Goal: Find specific page/section: Find specific page/section

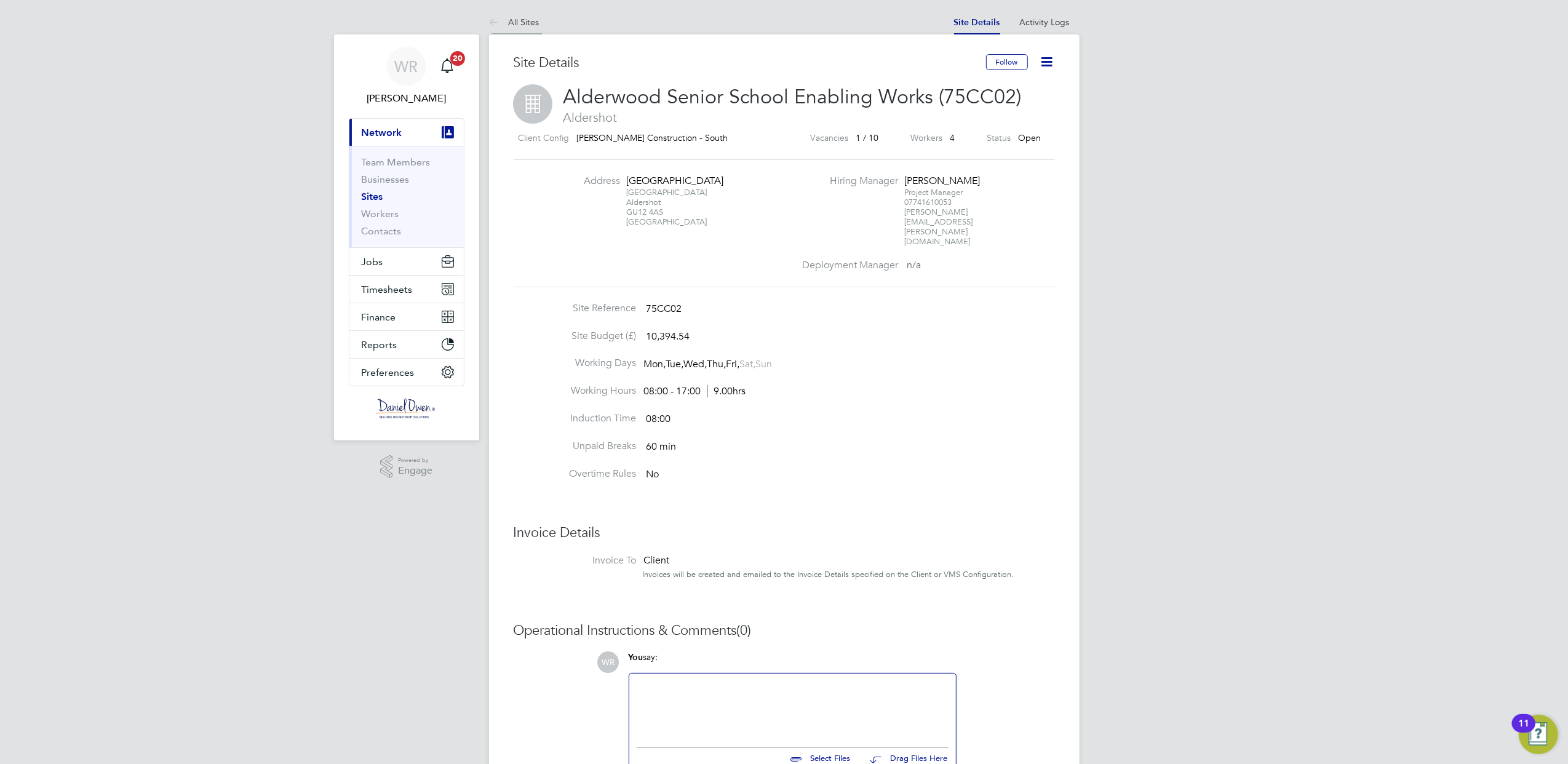
click at [513, 21] on link "All Sites" at bounding box center [514, 22] width 50 height 11
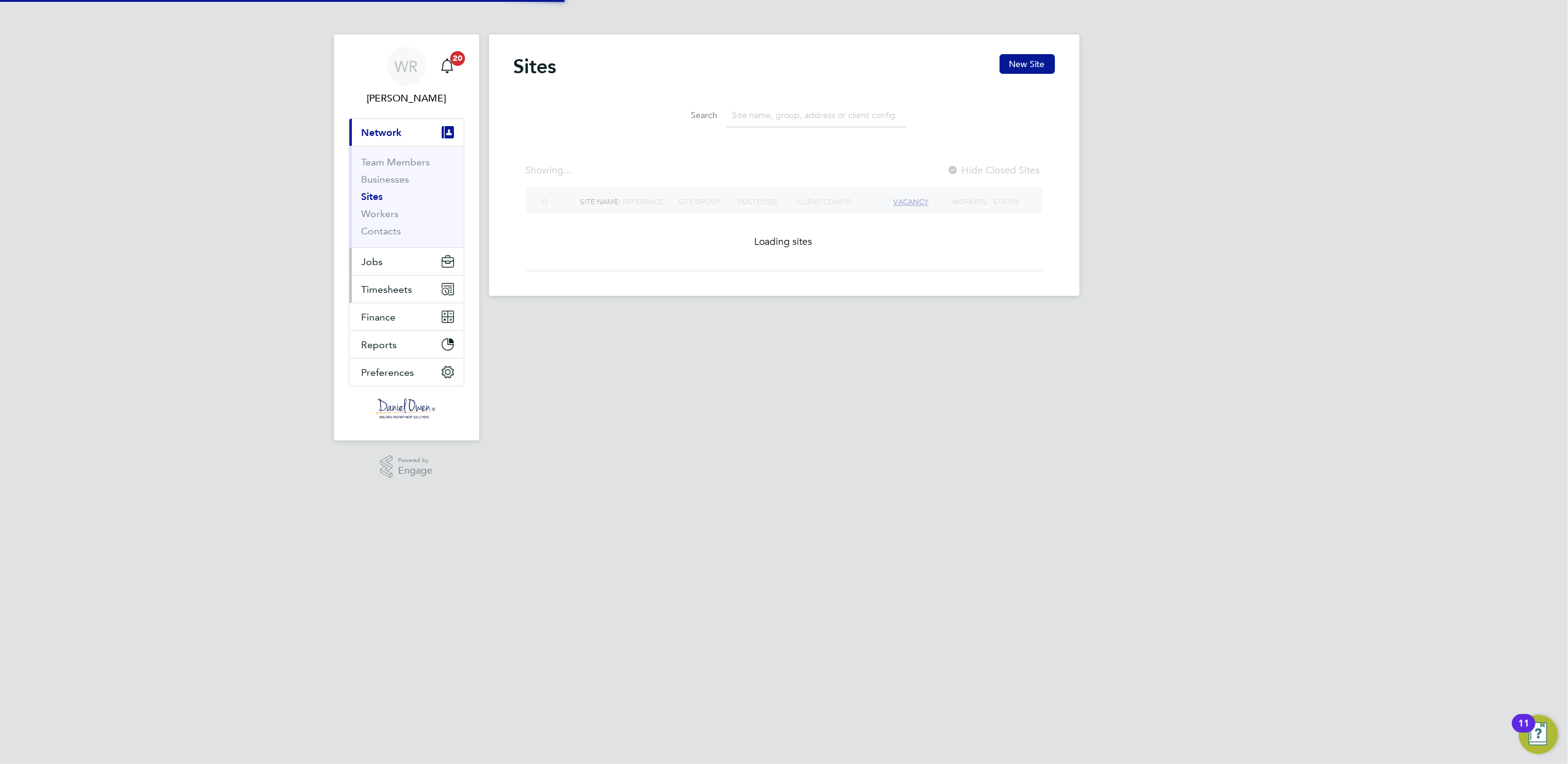
click at [389, 263] on button "Jobs" at bounding box center [407, 262] width 114 height 27
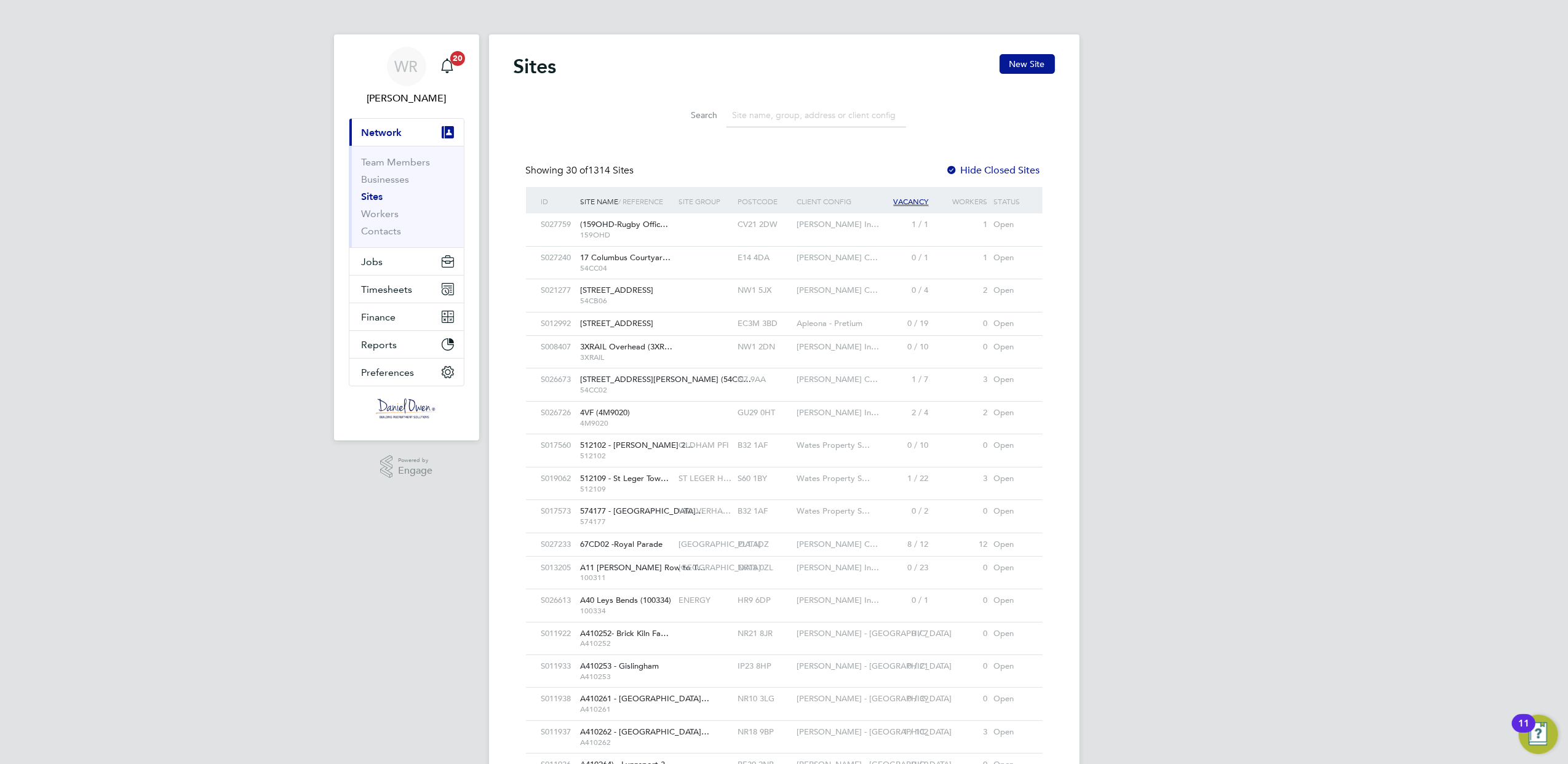
drag, startPoint x: 392, startPoint y: 245, endPoint x: 409, endPoint y: 235, distance: 19.7
click at [511, 215] on div "WR [PERSON_NAME] Notifications 20 Applications: Current page: Network Team Memb…" at bounding box center [784, 631] width 1568 height 1263
click at [391, 262] on button "Jobs" at bounding box center [407, 262] width 114 height 27
click at [392, 218] on li "Vacancies" at bounding box center [408, 210] width 92 height 17
click at [394, 273] on button "Jobs" at bounding box center [407, 262] width 114 height 27
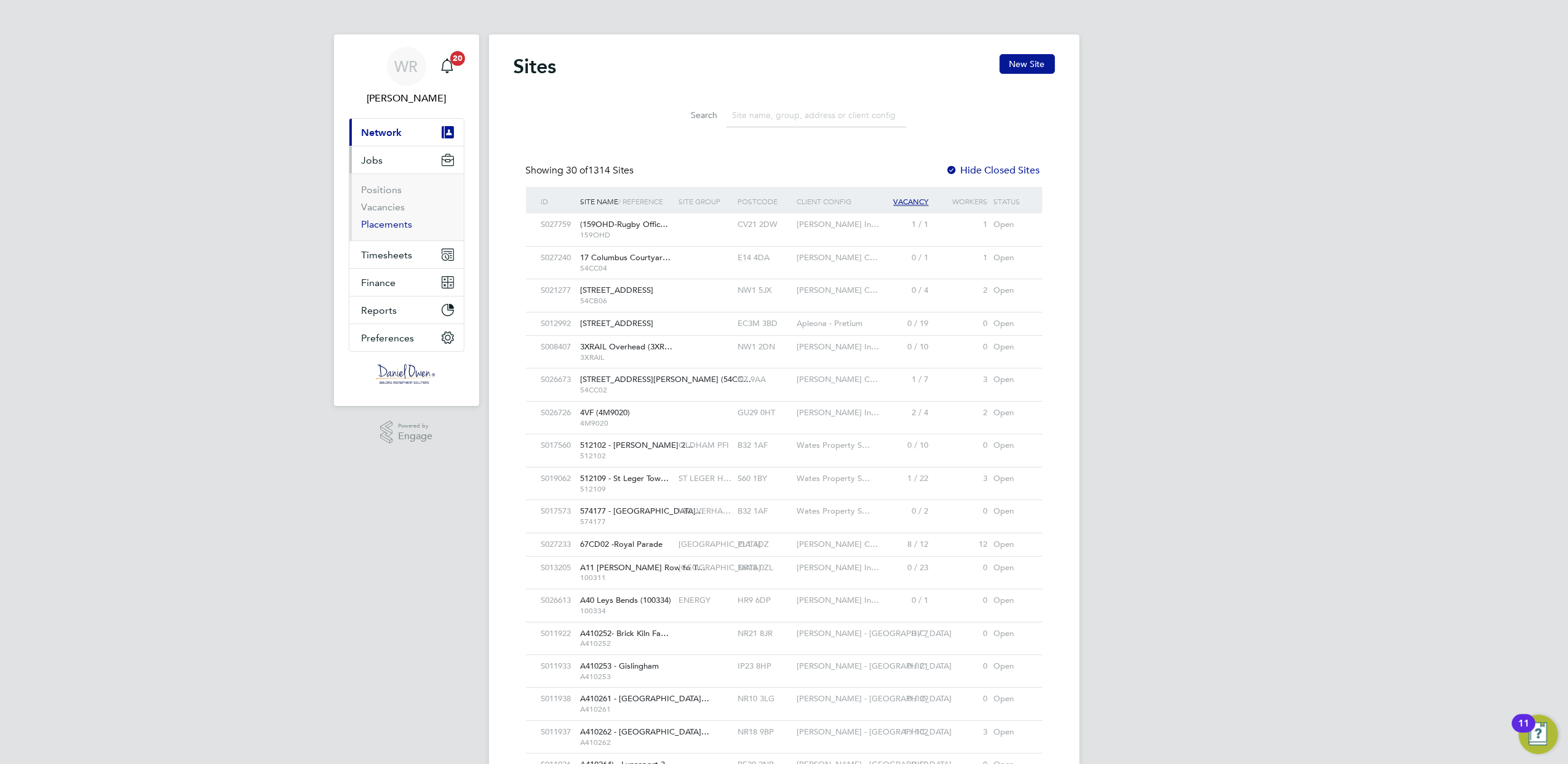
click at [385, 222] on link "Placements" at bounding box center [387, 224] width 51 height 12
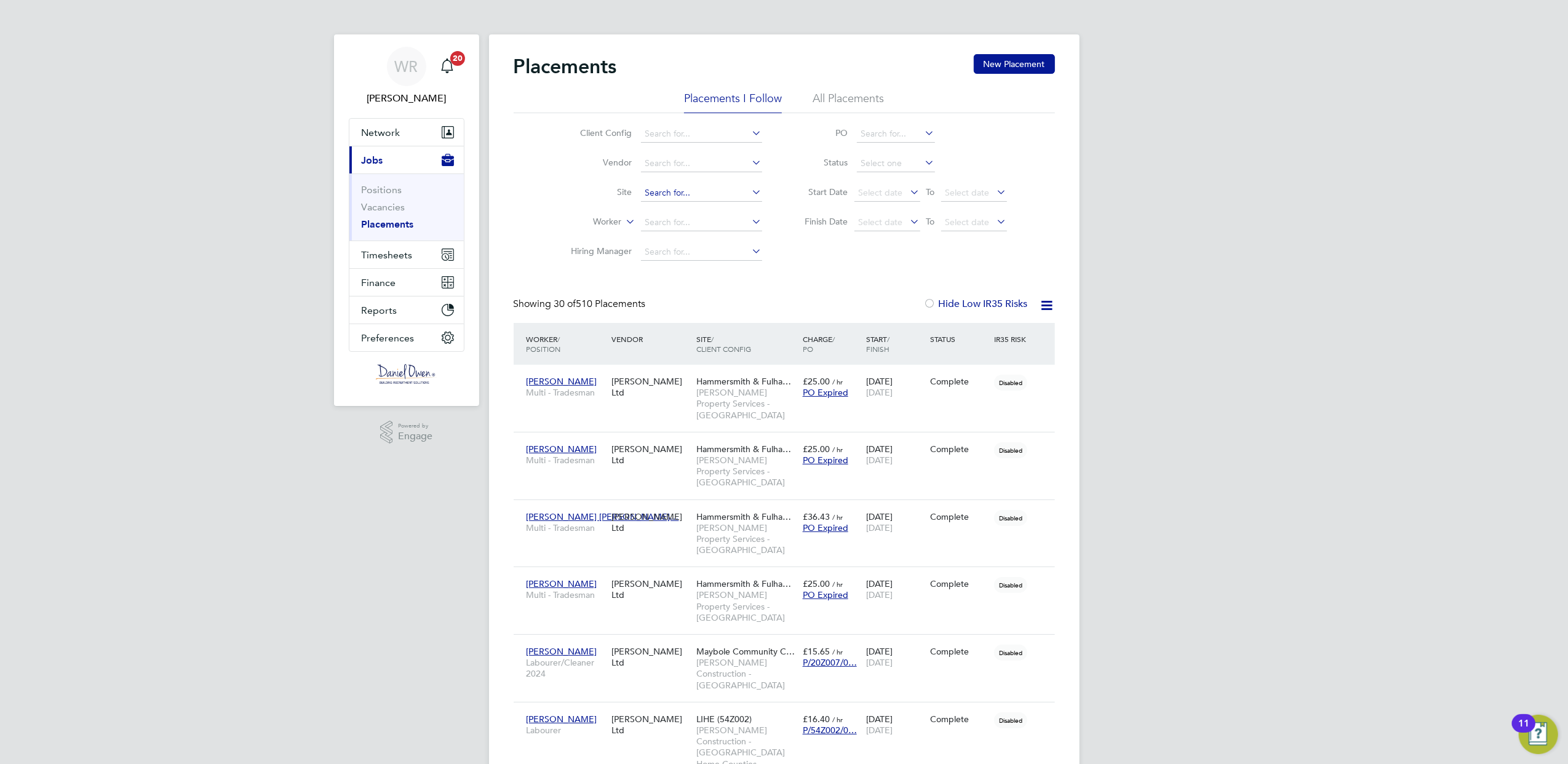
click at [668, 193] on input at bounding box center [702, 193] width 121 height 17
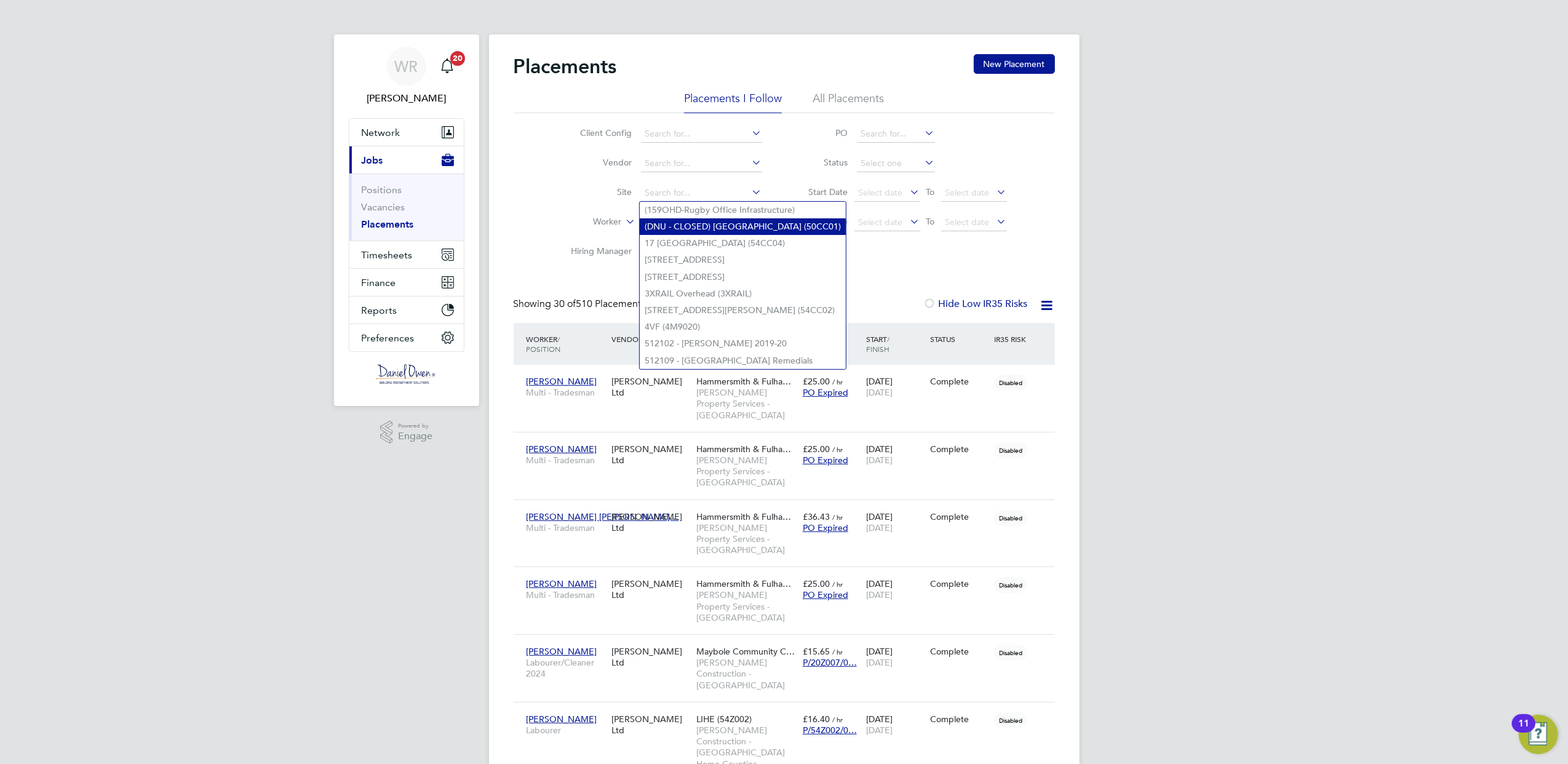
drag, startPoint x: 508, startPoint y: 199, endPoint x: 645, endPoint y: 220, distance: 138.6
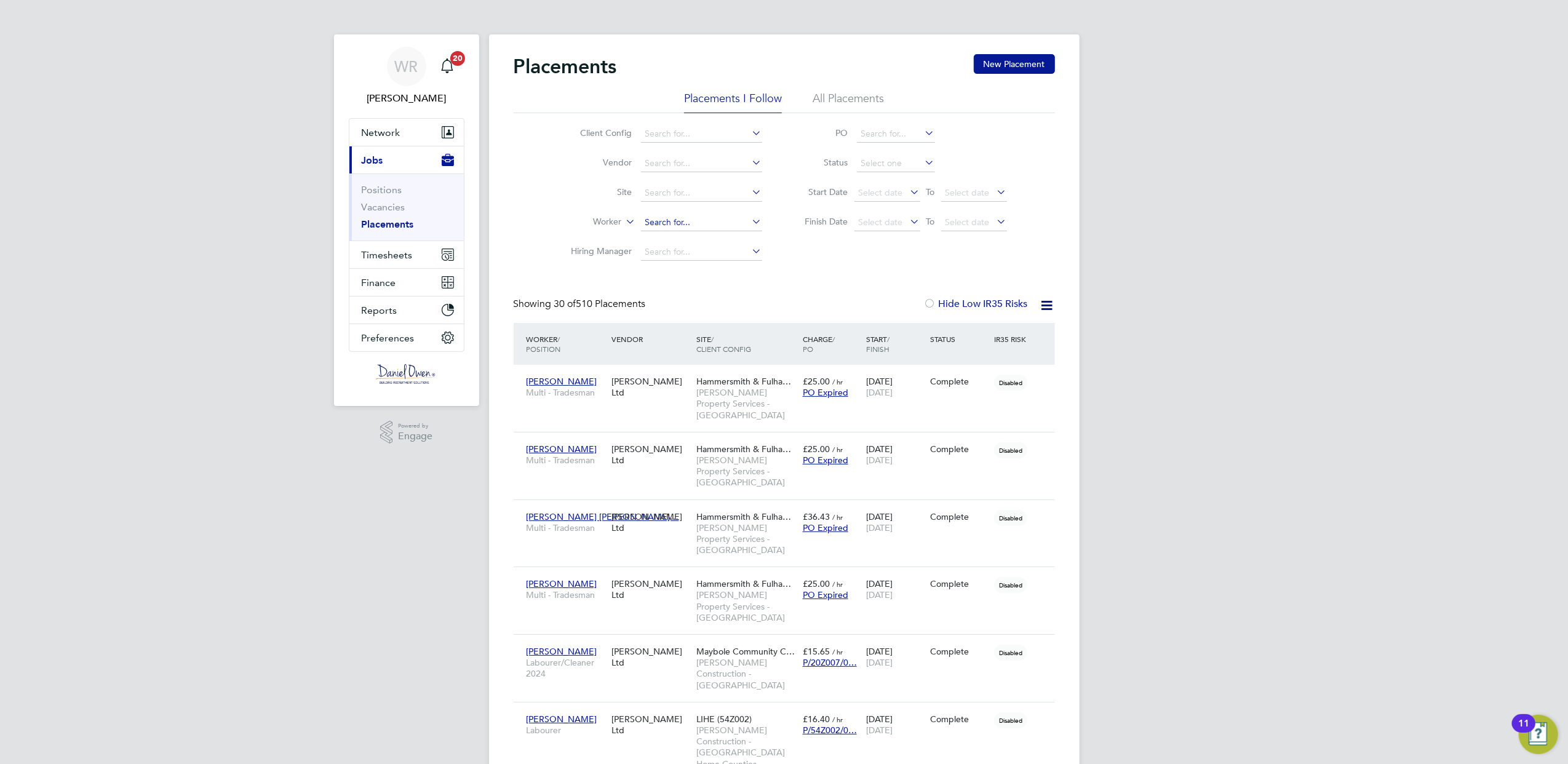
click at [649, 223] on input at bounding box center [702, 223] width 121 height 17
click at [695, 254] on li "[PERSON_NAME] us [PERSON_NAME]" at bounding box center [701, 256] width 123 height 17
type input "[PERSON_NAME]"
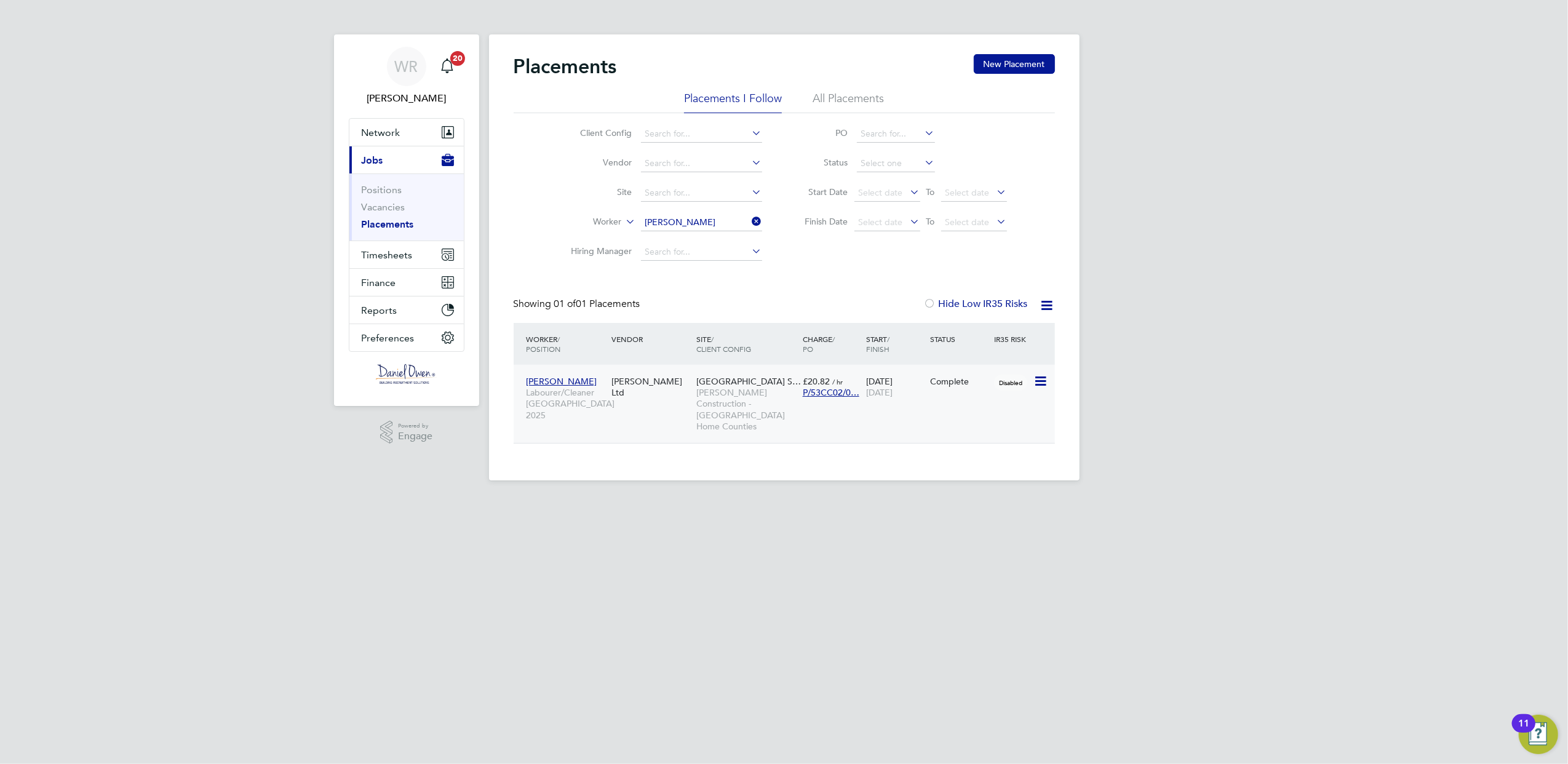
click at [751, 394] on span "[PERSON_NAME] Construction - [GEOGRAPHIC_DATA] Home Counties" at bounding box center [746, 409] width 100 height 45
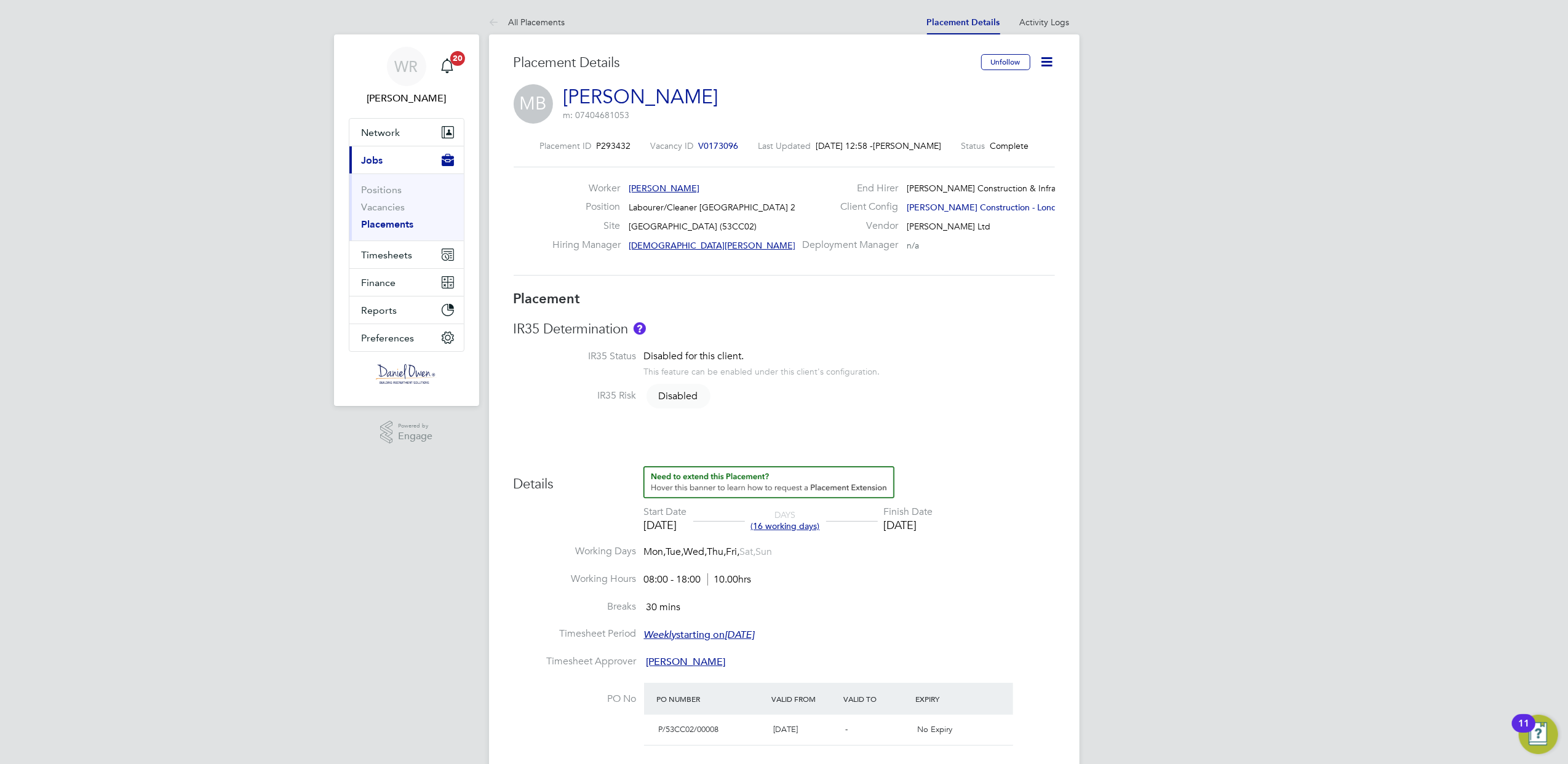
scroll to position [492, 0]
